Goal: Check status: Check status

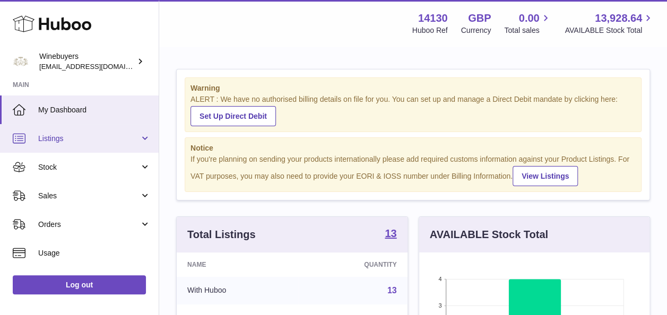
click at [103, 144] on link "Listings" at bounding box center [79, 138] width 159 height 29
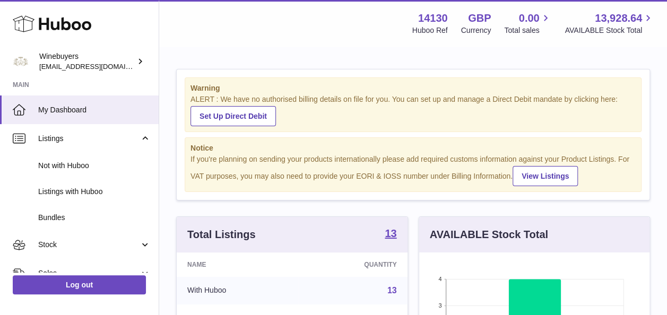
click at [242, 34] on div "Menu Huboo 14130 Huboo Ref GBP Currency 0.00 Total sales 13,928.64 AVAILABLE St…" at bounding box center [413, 23] width 482 height 24
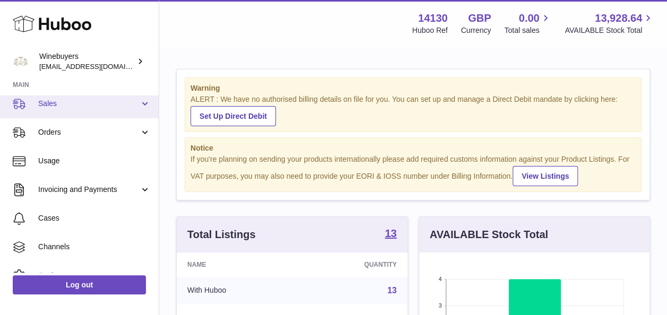
scroll to position [107, 0]
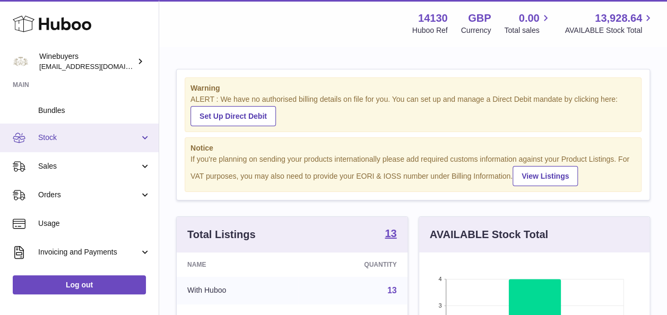
click at [104, 147] on link "Stock" at bounding box center [79, 138] width 159 height 29
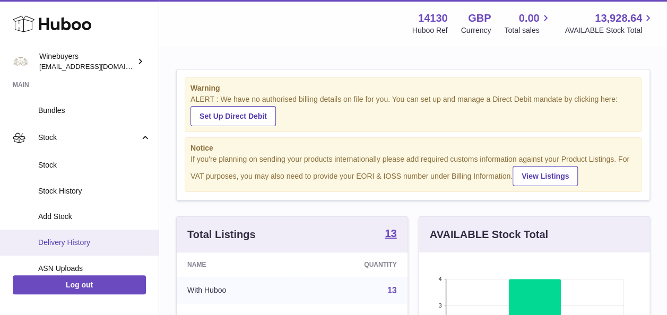
click at [87, 242] on span "Delivery History" at bounding box center [94, 243] width 112 height 10
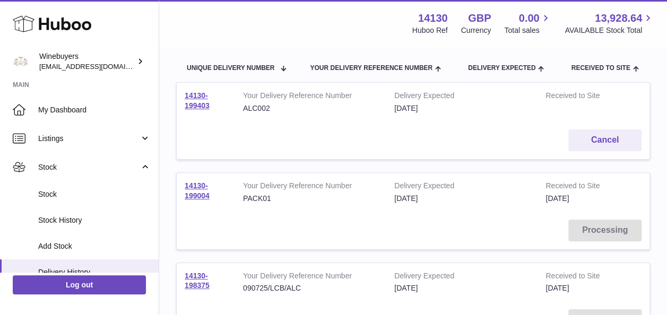
scroll to position [111, 0]
click at [196, 181] on link "14130-199004" at bounding box center [197, 190] width 25 height 19
click at [196, 102] on link "14130-199403" at bounding box center [197, 100] width 25 height 19
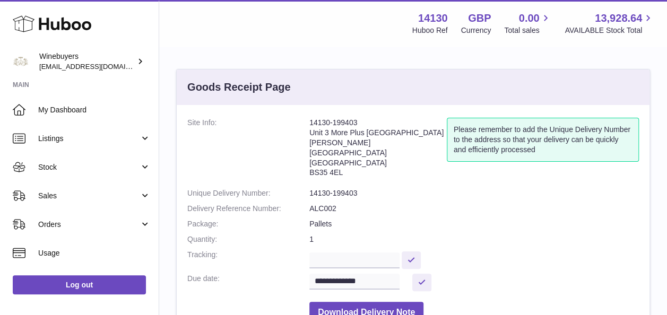
click at [380, 207] on dl "**********" at bounding box center [412, 223] width 451 height 211
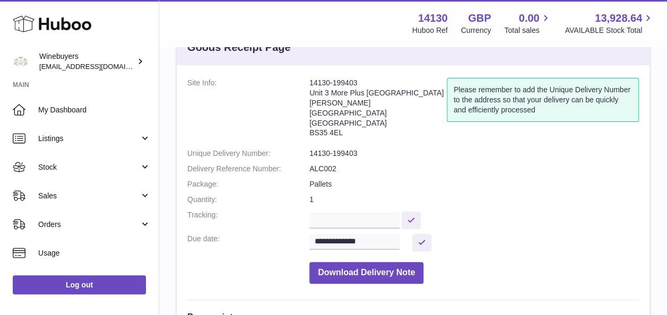
scroll to position [40, 0]
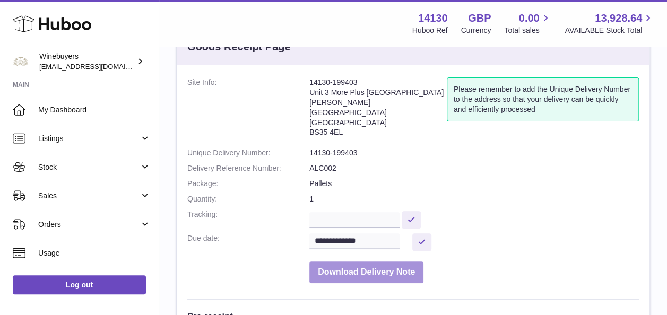
click at [414, 264] on button "Download Delivery Note" at bounding box center [366, 272] width 114 height 22
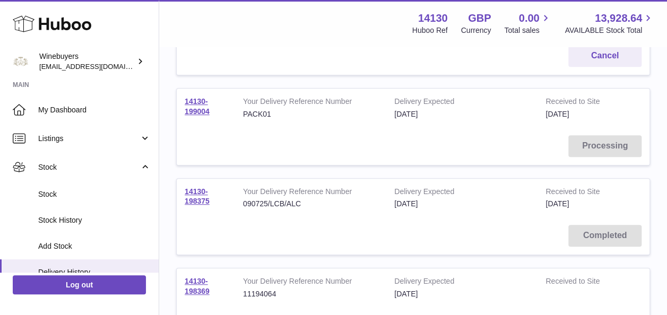
scroll to position [198, 0]
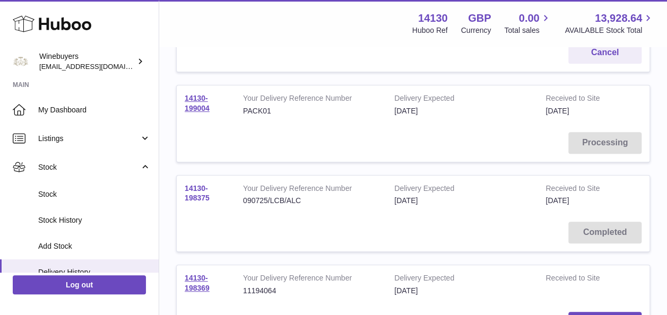
click at [199, 187] on link "14130-198375" at bounding box center [197, 193] width 25 height 19
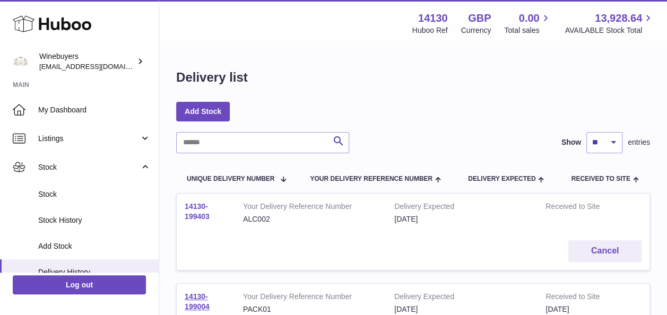
click at [197, 209] on link "14130-199403" at bounding box center [197, 211] width 25 height 19
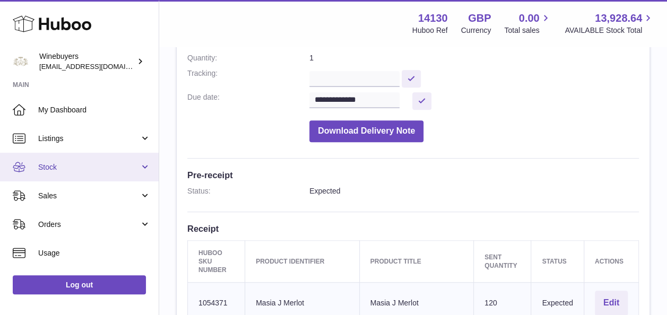
scroll to position [179, 0]
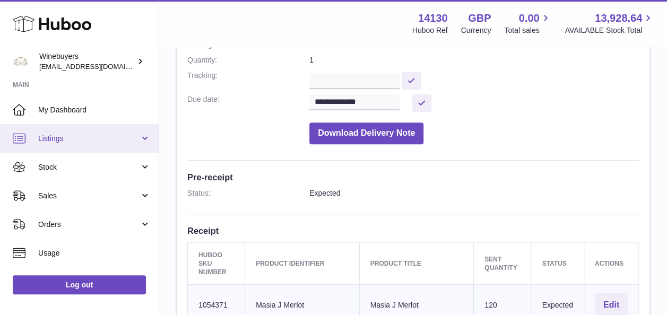
click at [104, 138] on span "Listings" at bounding box center [88, 139] width 101 height 10
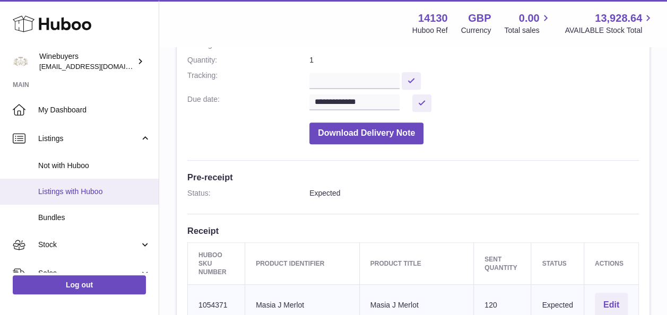
click at [103, 202] on link "Listings with Huboo" at bounding box center [79, 192] width 159 height 26
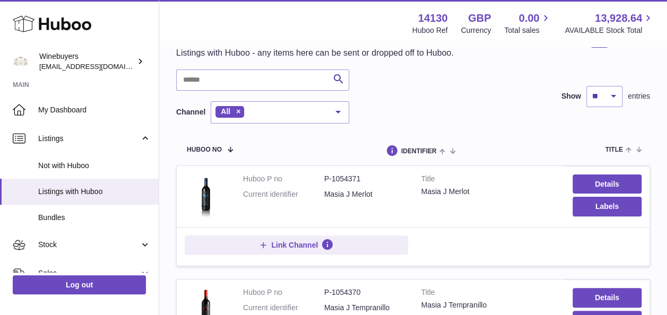
scroll to position [45, 0]
click at [584, 177] on link "Details" at bounding box center [606, 183] width 69 height 19
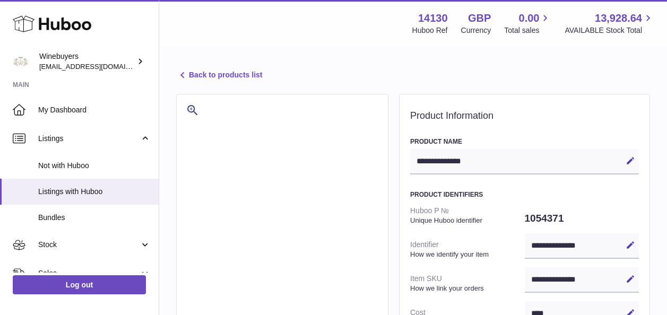
select select
select select "****"
click at [194, 74] on link "Back to products list" at bounding box center [219, 75] width 86 height 13
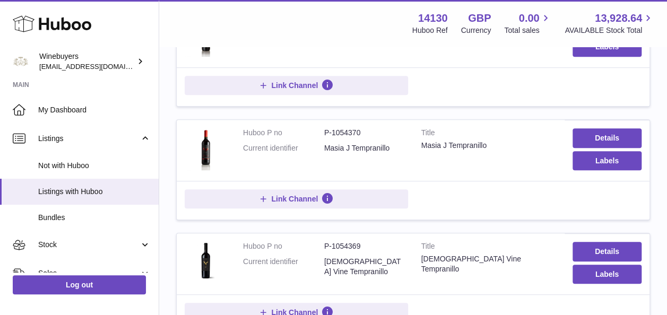
scroll to position [207, 0]
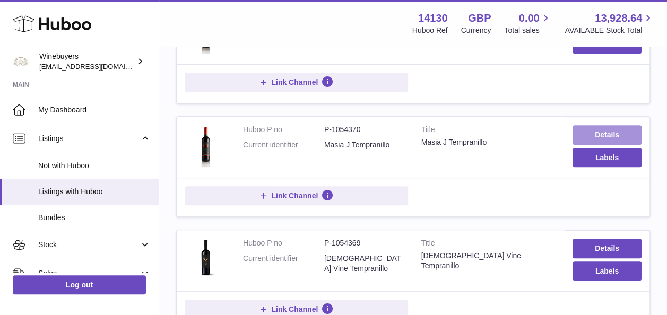
click at [590, 130] on link "Details" at bounding box center [606, 134] width 69 height 19
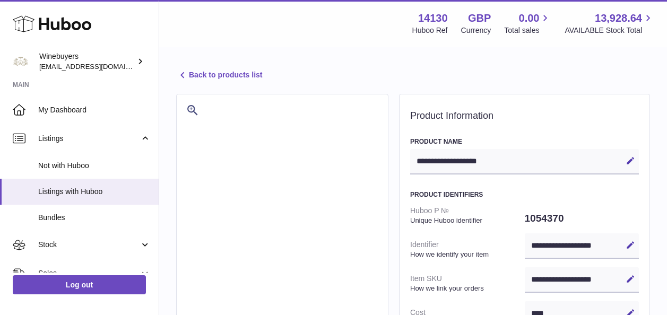
select select
select select "****"
